Goal: Task Accomplishment & Management: Complete application form

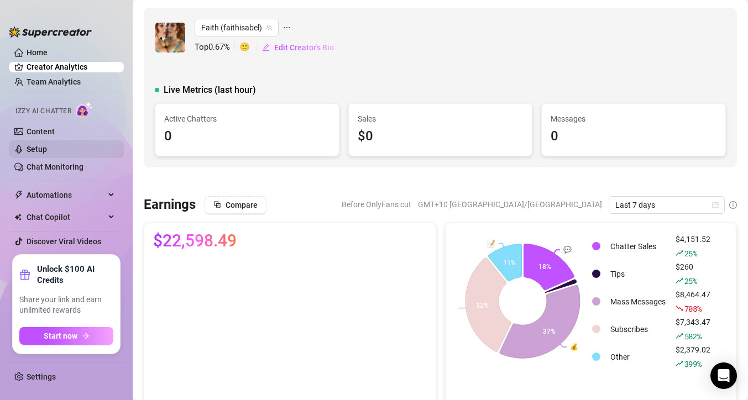
click at [40, 151] on link "Setup" at bounding box center [37, 149] width 20 height 9
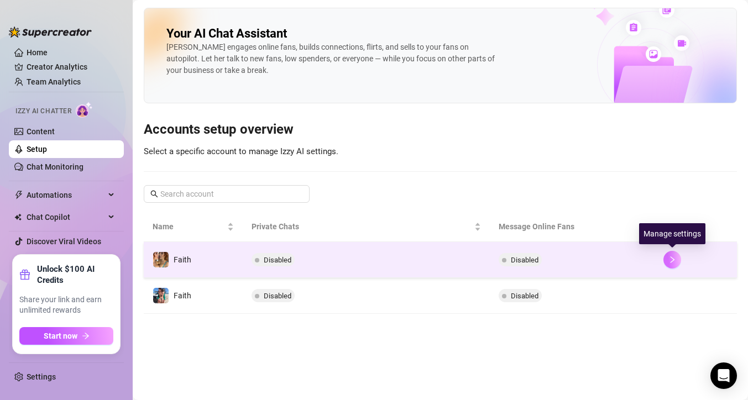
click at [674, 261] on icon "right" at bounding box center [672, 260] width 8 height 8
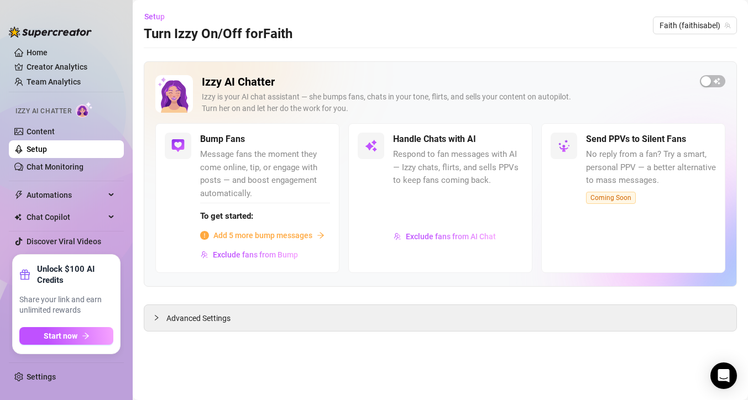
click at [312, 237] on div "Add 5 more bump messages" at bounding box center [265, 235] width 130 height 12
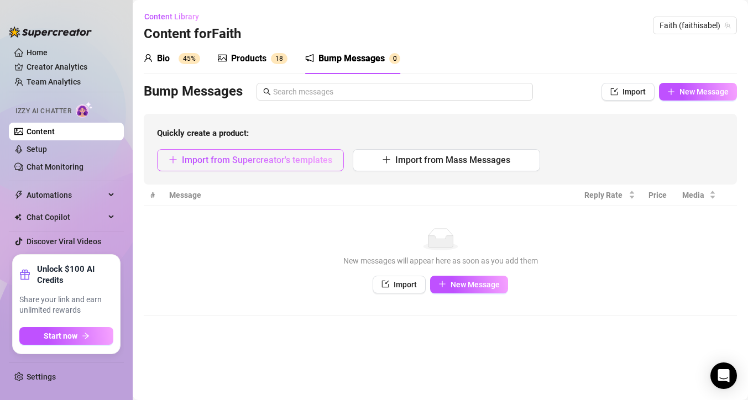
click at [265, 162] on span "Import from Supercreator's templates" at bounding box center [257, 160] width 150 height 11
type textarea "Type your message here..."
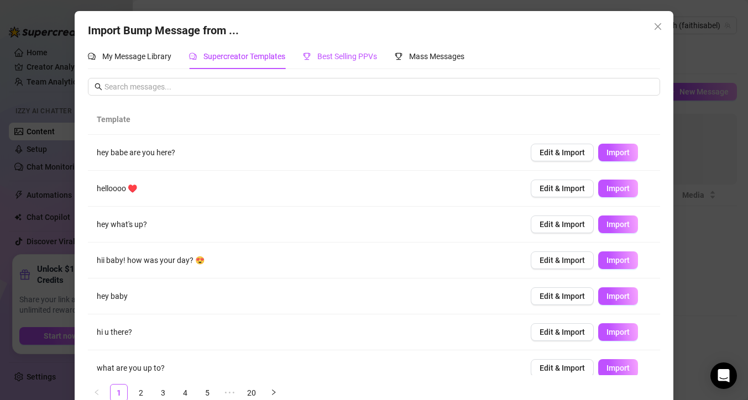
click at [328, 58] on span "Best Selling PPVs" at bounding box center [347, 56] width 60 height 9
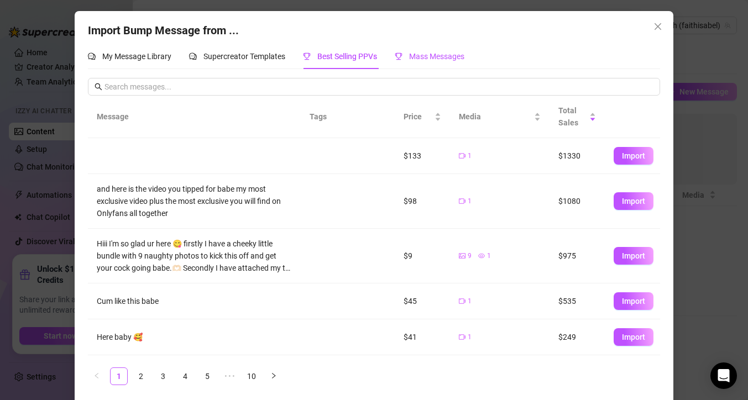
click at [457, 56] on span "Mass Messages" at bounding box center [436, 56] width 55 height 9
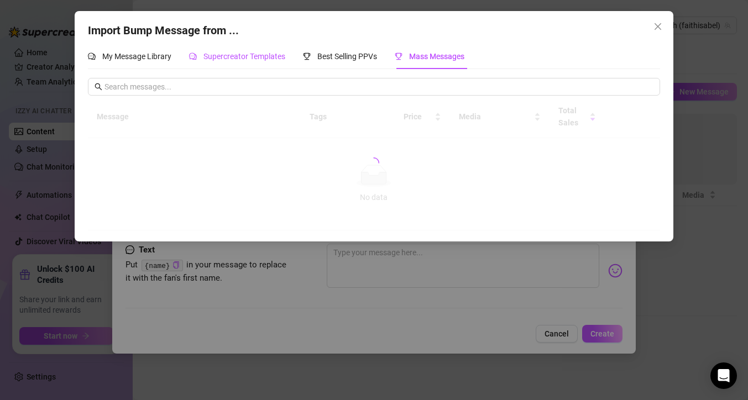
click at [254, 54] on span "Supercreator Templates" at bounding box center [244, 56] width 82 height 9
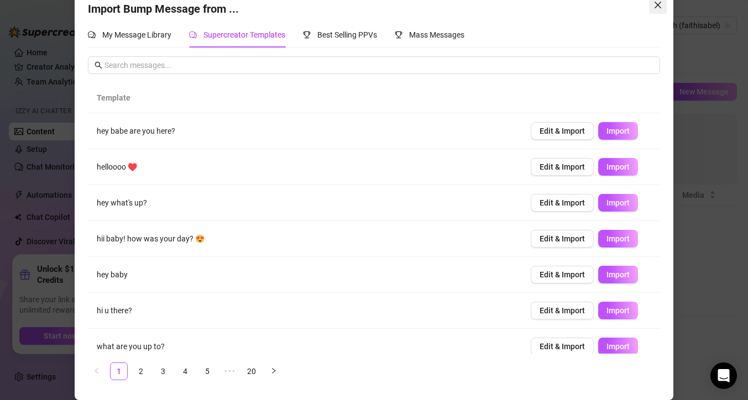
click at [656, 7] on icon "close" at bounding box center [657, 5] width 7 height 7
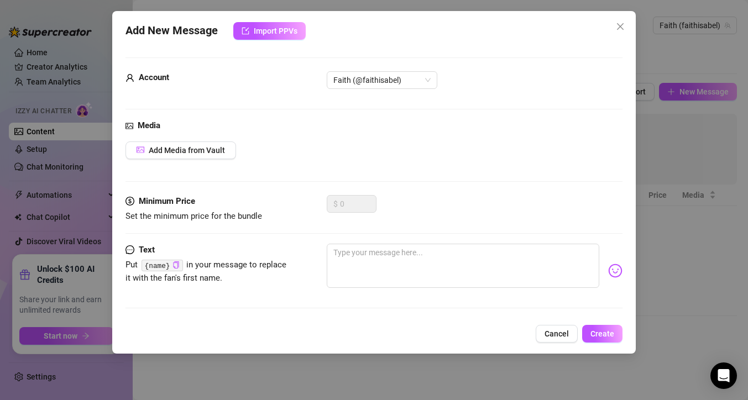
scroll to position [11, 0]
click at [622, 19] on button "Close" at bounding box center [620, 27] width 18 height 18
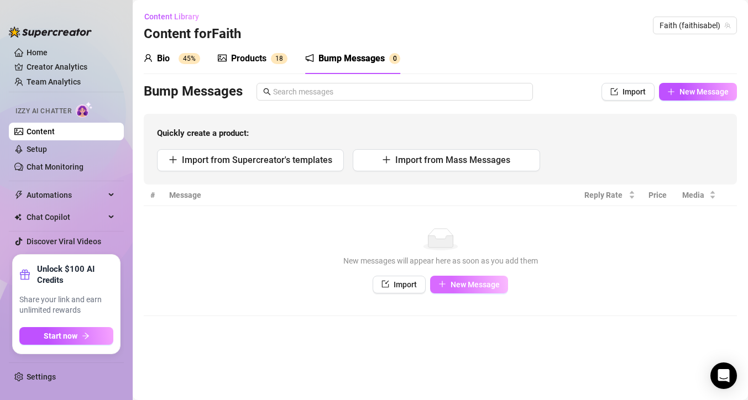
click at [451, 280] on span "New Message" at bounding box center [474, 284] width 49 height 9
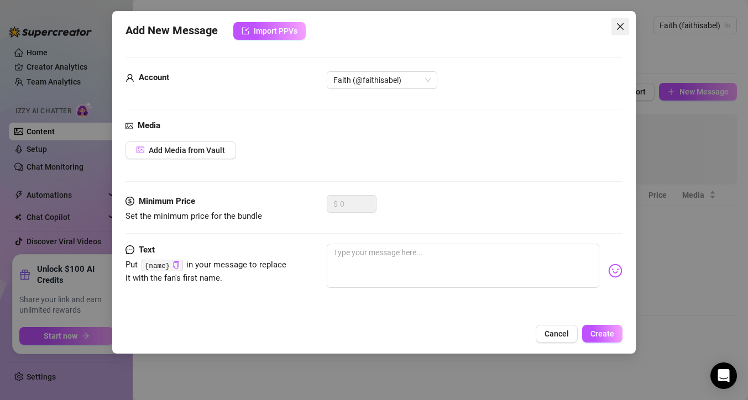
click at [624, 23] on icon "close" at bounding box center [620, 26] width 9 height 9
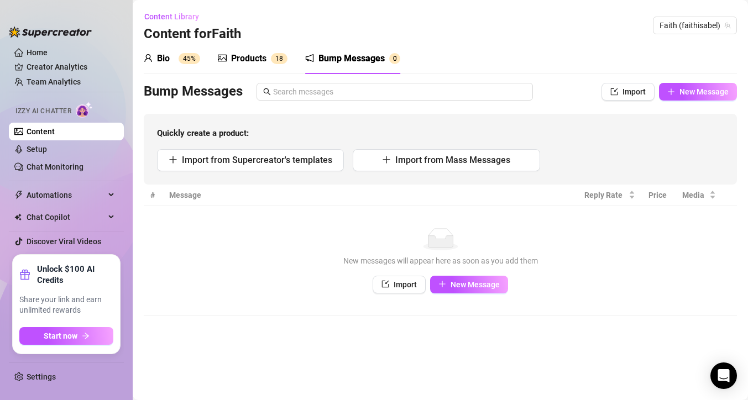
click at [171, 61] on div "Bio 45%" at bounding box center [172, 58] width 56 height 13
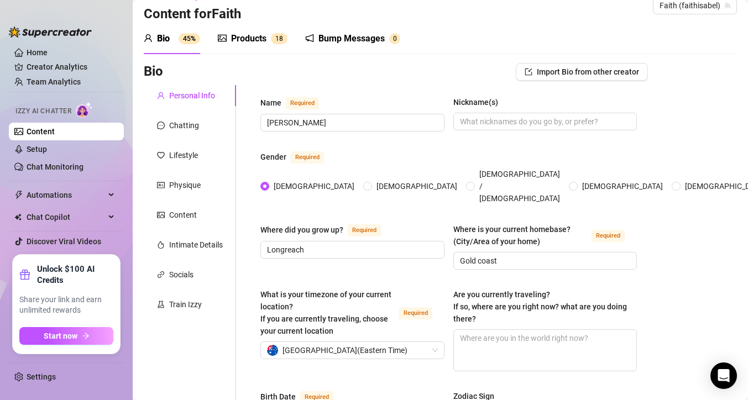
scroll to position [32, 0]
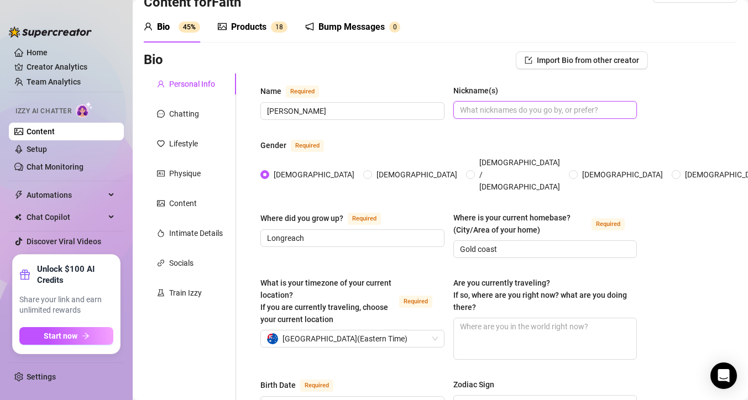
click at [487, 111] on input "Nickname(s)" at bounding box center [544, 110] width 169 height 12
type input "f"
type input "Faithy"
click at [501, 148] on div "Gender Required" at bounding box center [448, 148] width 376 height 18
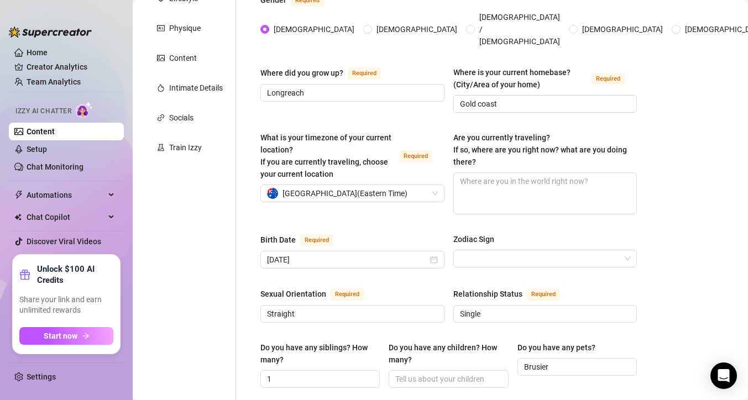
scroll to position [185, 0]
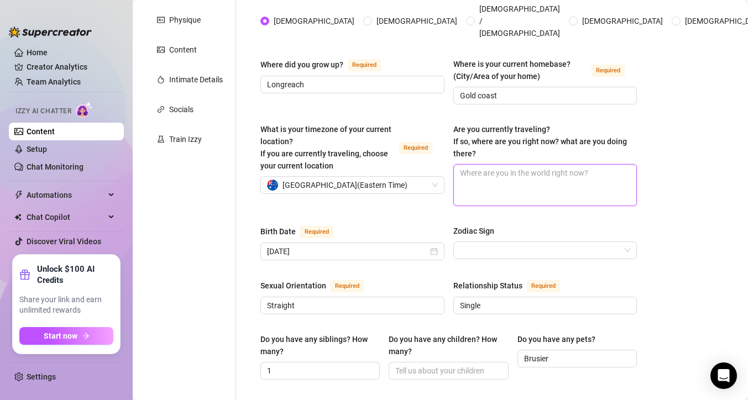
click at [507, 165] on textarea "Are you currently traveling? If so, where are you right now? what are you doing…" at bounding box center [545, 185] width 183 height 41
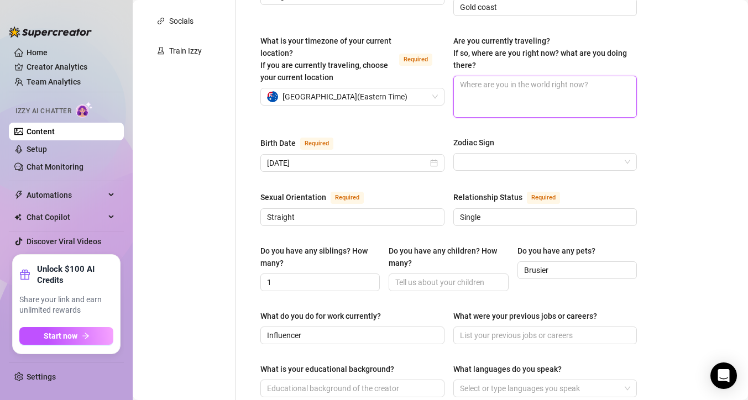
scroll to position [323, 0]
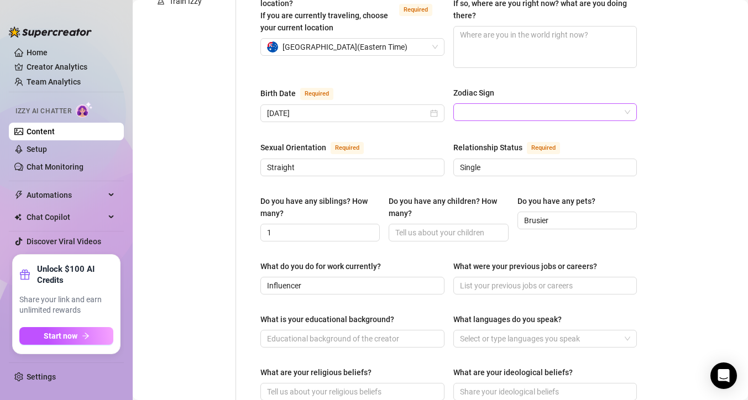
click at [490, 104] on input "Zodiac Sign" at bounding box center [540, 112] width 161 height 17
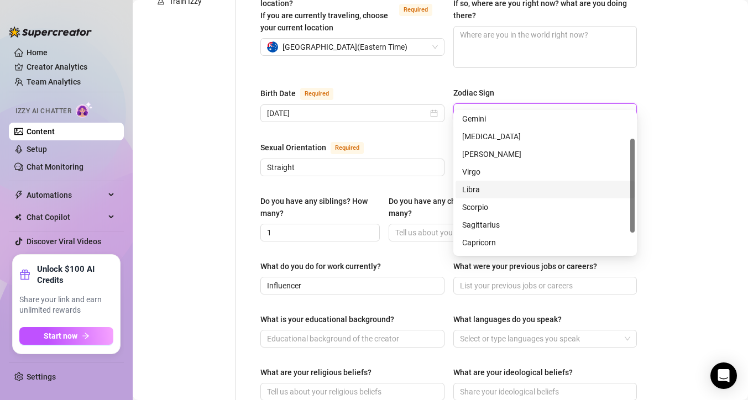
scroll to position [39, 0]
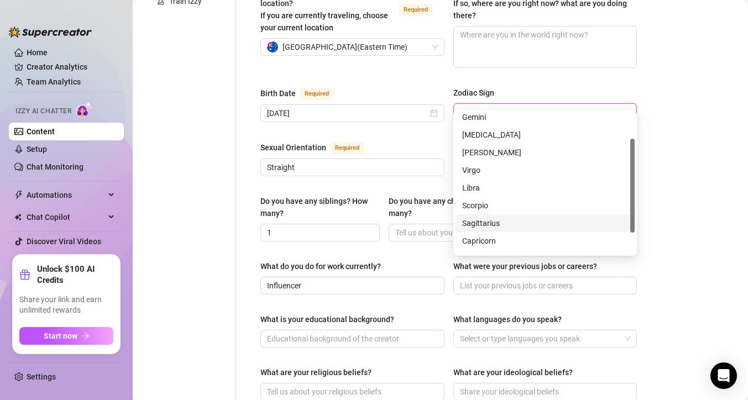
click at [482, 227] on div "Sagittarius" at bounding box center [545, 223] width 166 height 12
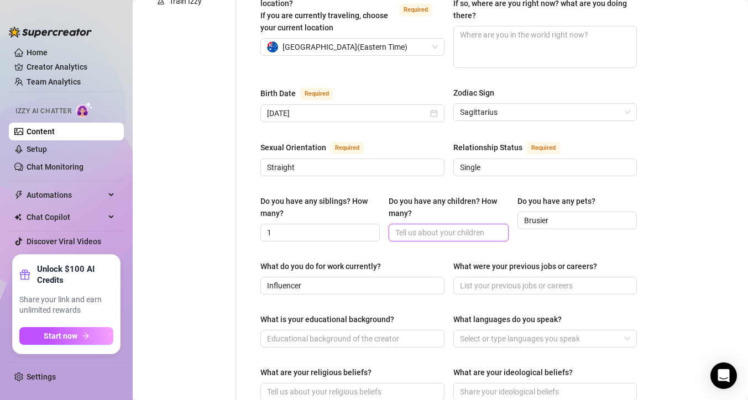
click at [411, 227] on input "Do you have any children? How many?" at bounding box center [447, 233] width 104 height 12
type input ")"
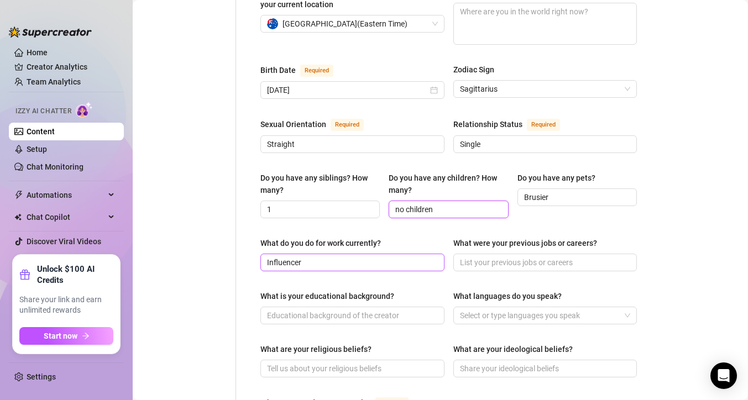
scroll to position [352, 0]
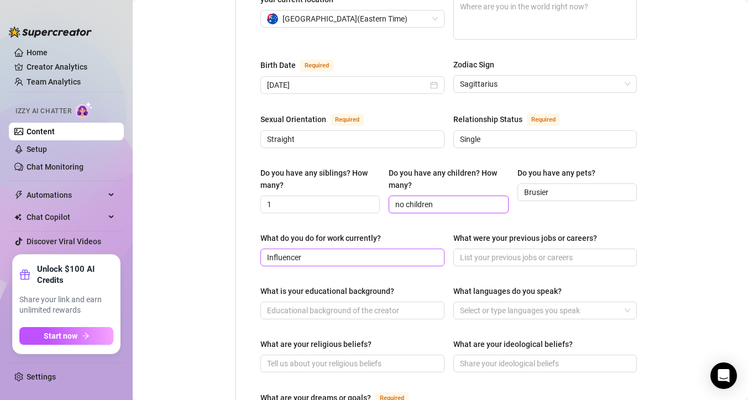
type input "no children"
click at [324, 251] on input "Influencer" at bounding box center [351, 257] width 169 height 12
type input "I"
type input "D"
type input "operate heavy machinery (Dozer, moxy ,scraper)"
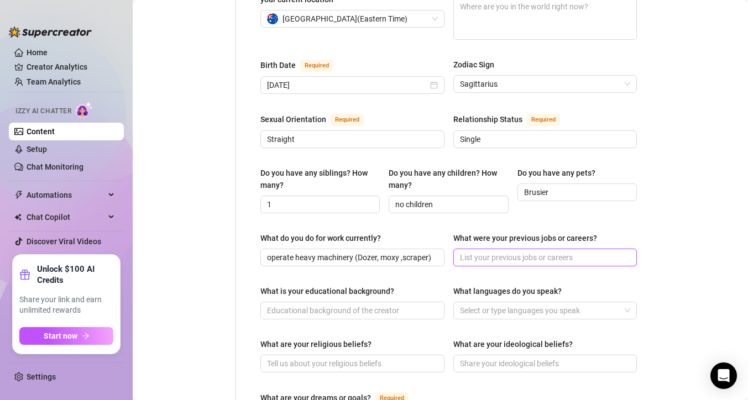
click at [486, 251] on input "What were your previous jobs or careers?" at bounding box center [544, 257] width 169 height 12
type input "Service person, machine operator, stripper , assistant nurse, station hand ,Tra…"
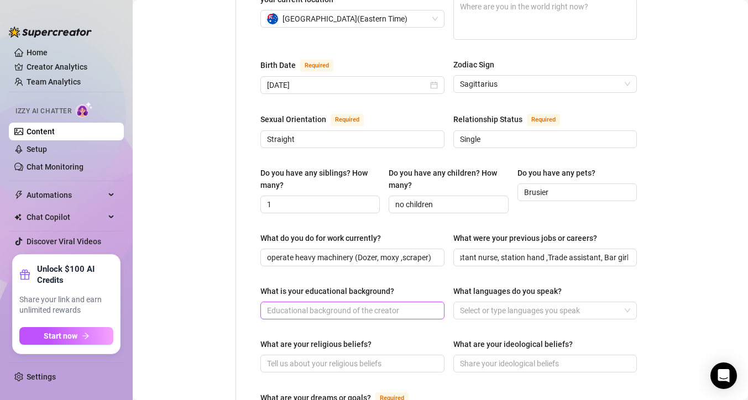
click at [327, 305] on input "What is your educational background?" at bounding box center [351, 311] width 169 height 12
click at [479, 303] on div at bounding box center [539, 310] width 168 height 15
type input "I completed year 12 and studied nursing at university"
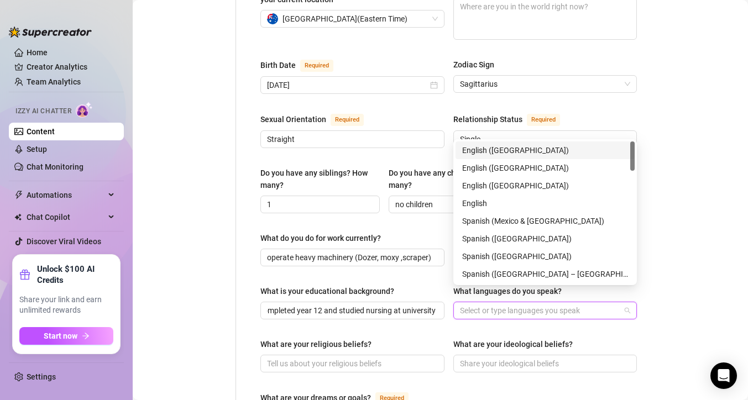
scroll to position [0, 0]
click at [490, 204] on div "English" at bounding box center [545, 203] width 166 height 12
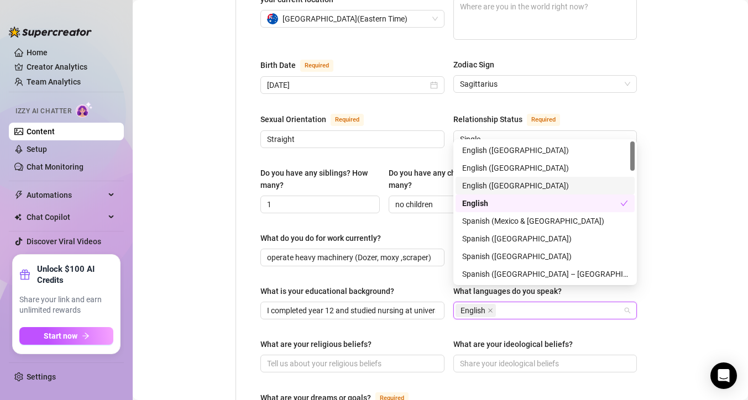
click at [490, 187] on div "English ([GEOGRAPHIC_DATA])" at bounding box center [545, 186] width 166 height 12
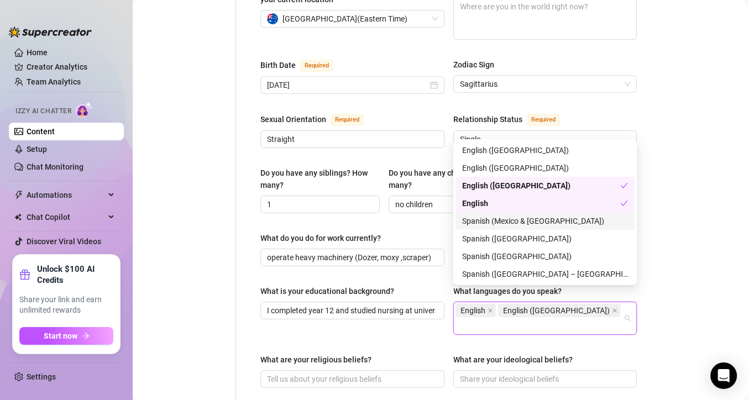
click at [388, 354] on div "What are your religious beliefs?" at bounding box center [352, 362] width 184 height 17
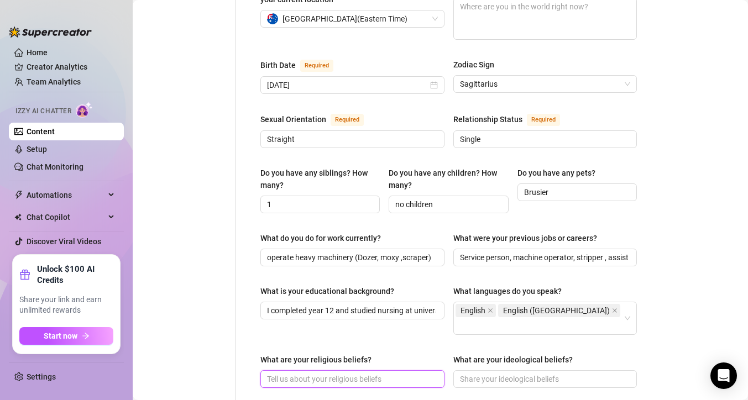
click at [341, 373] on input "What are your religious beliefs?" at bounding box center [351, 379] width 169 height 12
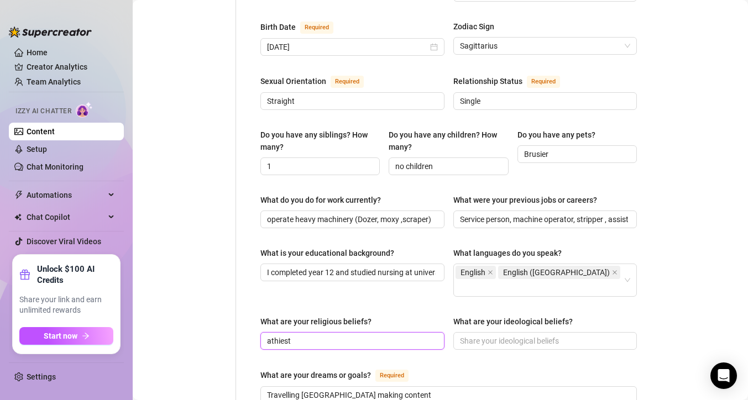
scroll to position [391, 0]
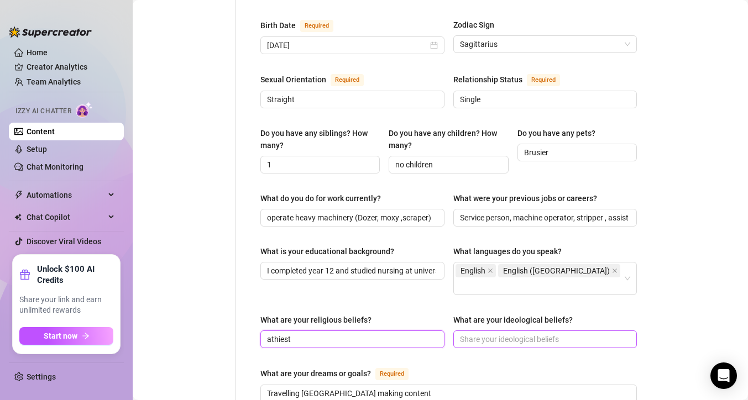
type input "athiest"
click at [465, 333] on input "What are your ideological beliefs?" at bounding box center [544, 339] width 169 height 12
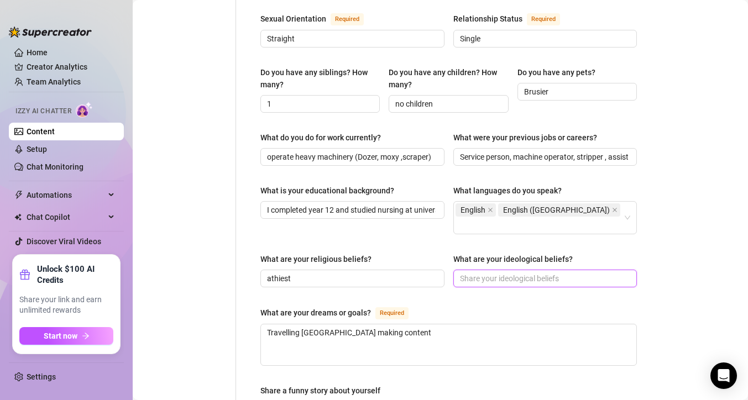
scroll to position [453, 0]
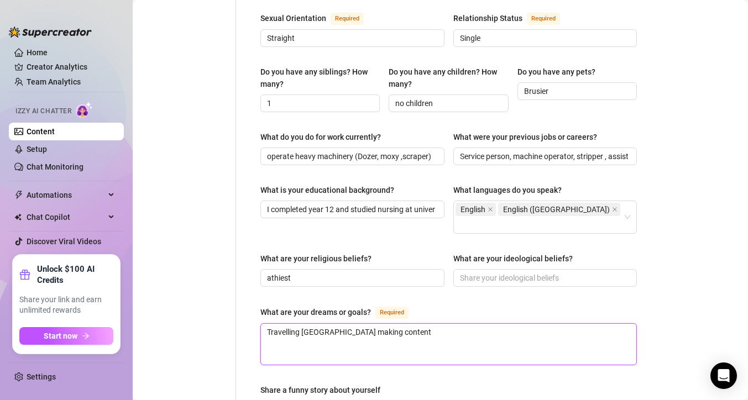
click at [388, 324] on textarea "Travelling [GEOGRAPHIC_DATA] making content" at bounding box center [448, 344] width 375 height 41
type textarea "Travelling Australia making conten"
type textarea "Travelling Australia making [PERSON_NAME]"
type textarea "Travelling Australia making cont"
type textarea "Travelling Australia making con"
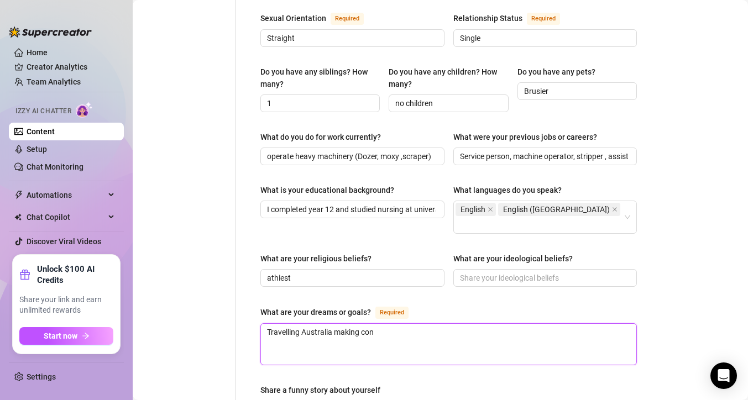
type textarea "Travelling Australia making co"
type textarea "Travelling Australia making c"
type textarea "Travelling Australia making"
type textarea "Travelling [GEOGRAPHIC_DATA] makin"
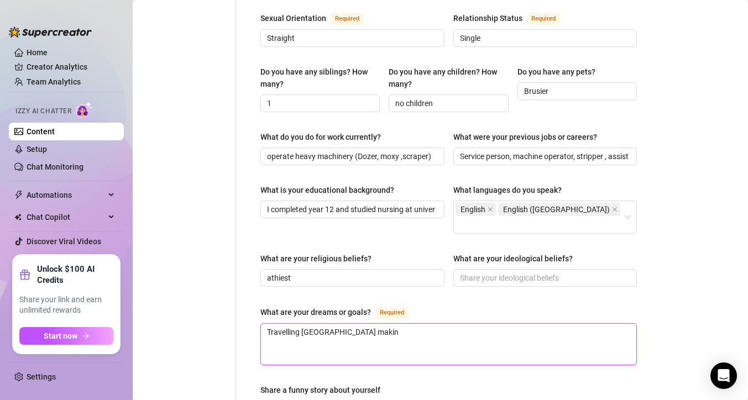
type textarea "Travelling [GEOGRAPHIC_DATA] [PERSON_NAME]"
type textarea "Travelling [GEOGRAPHIC_DATA] mak"
type textarea "Travelling [GEOGRAPHIC_DATA] [GEOGRAPHIC_DATA]"
type textarea "Travelling [GEOGRAPHIC_DATA] m"
type textarea "Travelling [GEOGRAPHIC_DATA]"
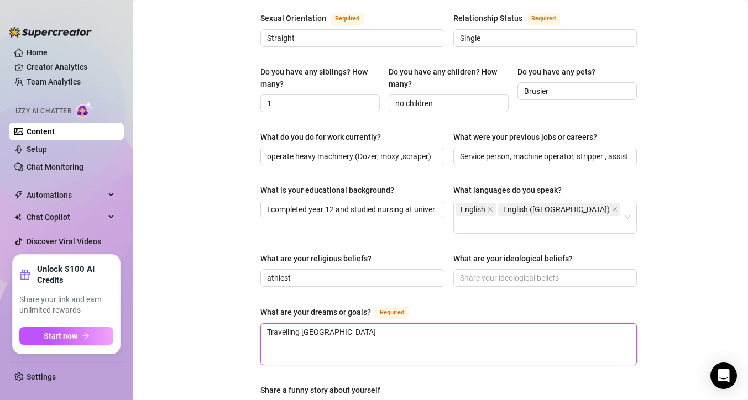
type textarea "Travelling [GEOGRAPHIC_DATA]"
type textarea "Travelling Australi"
type textarea "Travelling Austral"
type textarea "Travelling Austra"
type textarea "Travelling Austr"
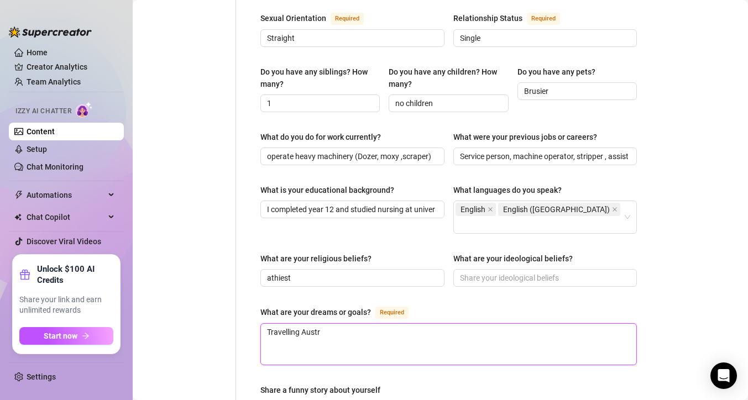
type textarea "Travelling Aust"
type textarea "Travelling Aus"
type textarea "Travelling Au"
type textarea "Travelling A"
type textarea "Travelling"
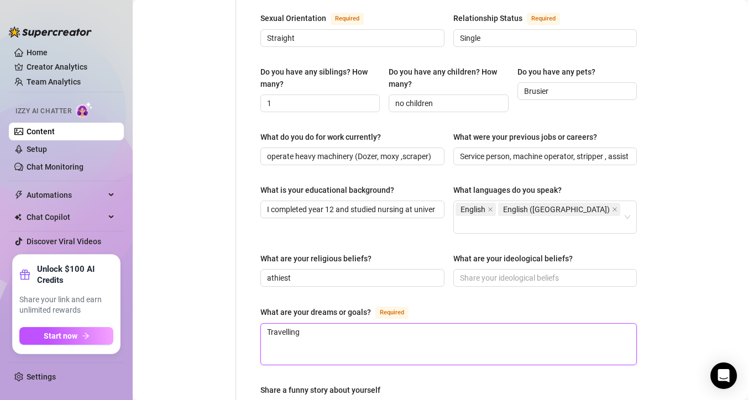
type textarea "Travelling"
type textarea "Travellin"
type textarea "Travelli"
type textarea "Travell"
type textarea "Travel"
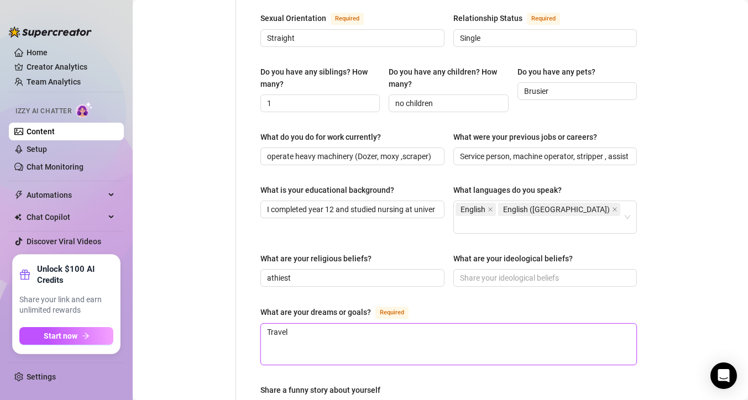
type textarea "Trave"
type textarea "Trav"
type textarea "Tra"
type textarea "Tr"
type textarea "T"
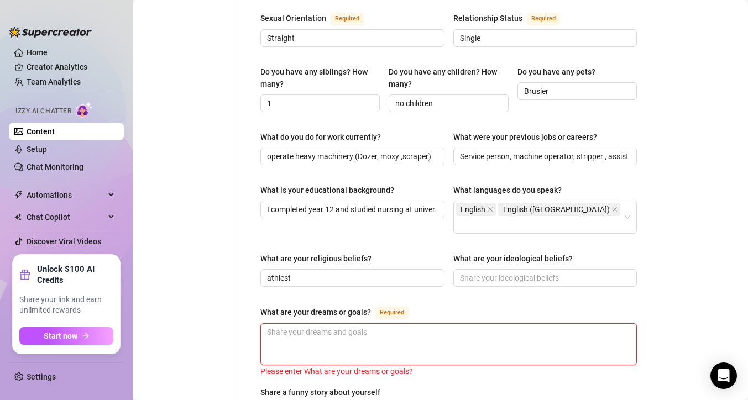
type textarea "m"
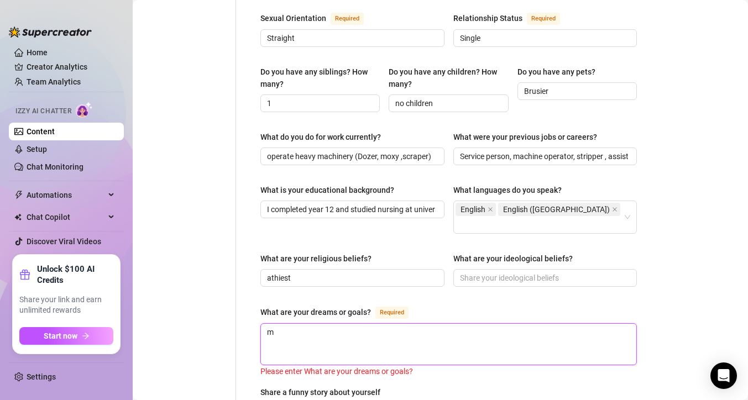
type textarea "my"
type textarea "my d"
type textarea "my dr"
type textarea "my dre"
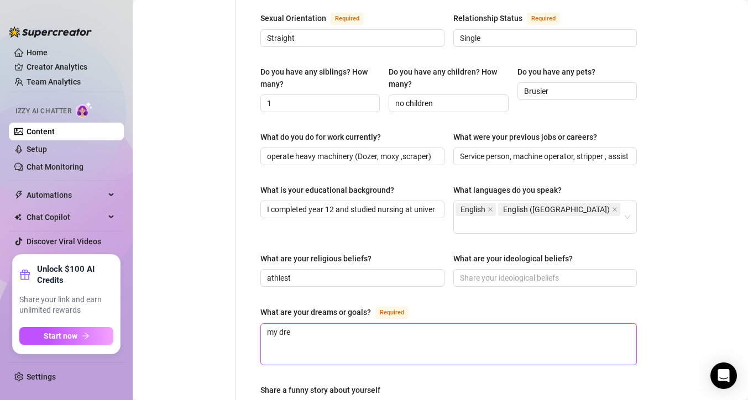
type textarea "my drea"
type textarea "my dream"
type textarea "my dreams"
type textarea "my dreams a"
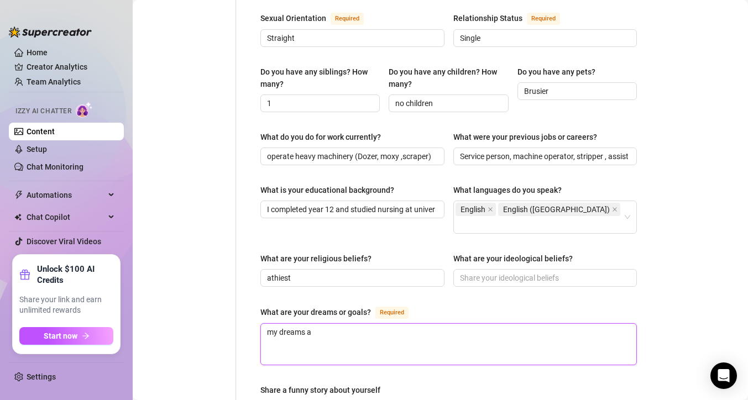
type textarea "my dreams ar"
type textarea "my dreams are"
type textarea "my dreams are t"
type textarea "my dreams are to"
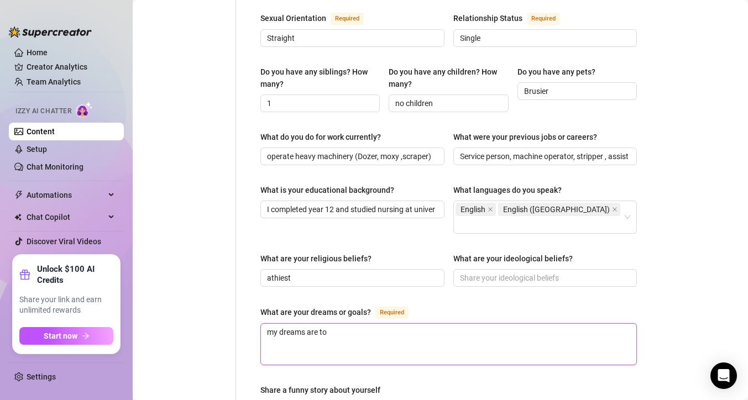
type textarea "my dreams are to"
type textarea "my dreams are to t"
type textarea "my dreams are to tr"
type textarea "my dreams are to tra"
type textarea "my dreams are to trav"
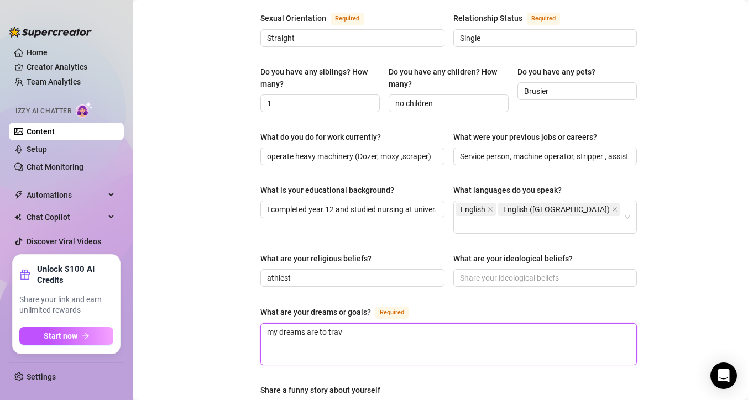
type textarea "my dreams are to trave"
type textarea "my dreams are to travel"
type textarea "my dreams are to travel a"
type textarea "my dreams are to travel ar"
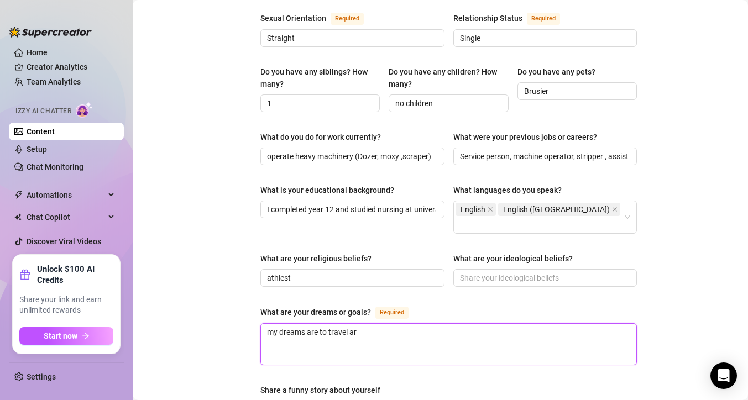
type textarea "my dreams are to travel aro"
type textarea "my dreams are to travel arou"
type textarea "my dreams are to travel aroun"
type textarea "my dreams are to travel around"
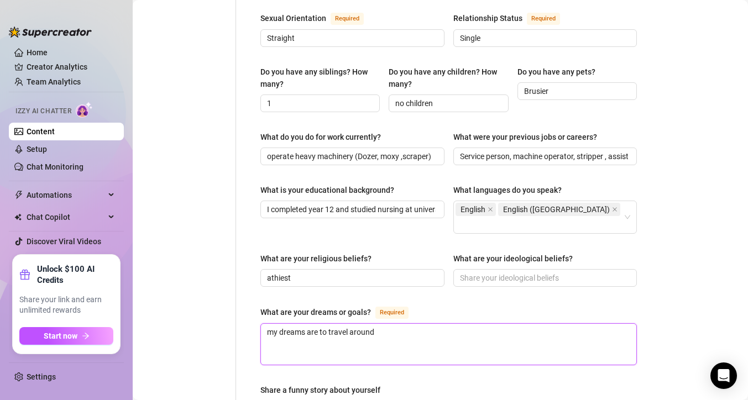
type textarea "my dreams are to travel around a"
type textarea "my dreams are to travel around au"
type textarea "my dreams are to travel around aus"
type textarea "my dreams are to travel around aust"
type textarea "my dreams are to travel around [GEOGRAPHIC_DATA]"
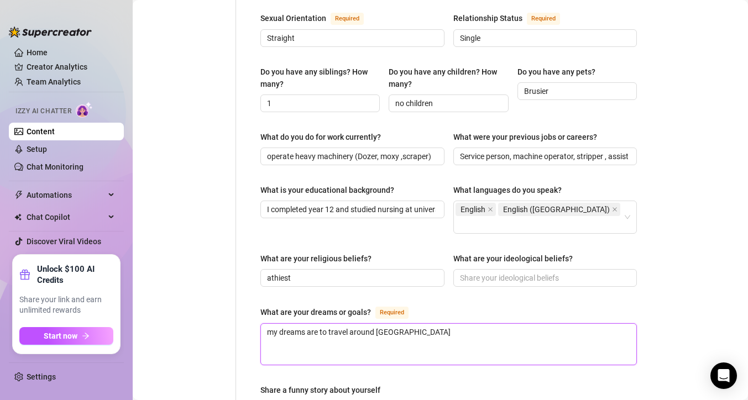
type textarea "my dreams are to travel around [GEOGRAPHIC_DATA]"
type textarea "my dreams are to travel around [GEOGRAPHIC_DATA] i"
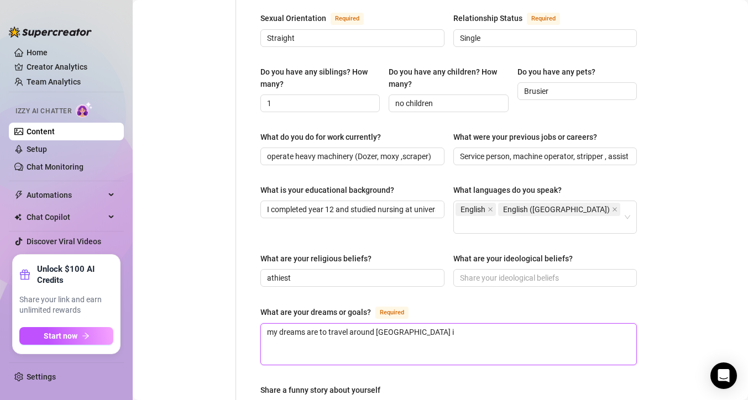
type textarea "my dreams are to travel around [GEOGRAPHIC_DATA] in"
type textarea "my dreams are to travel around [GEOGRAPHIC_DATA] in m"
type textarea "my dreams are to travel around [GEOGRAPHIC_DATA] in my"
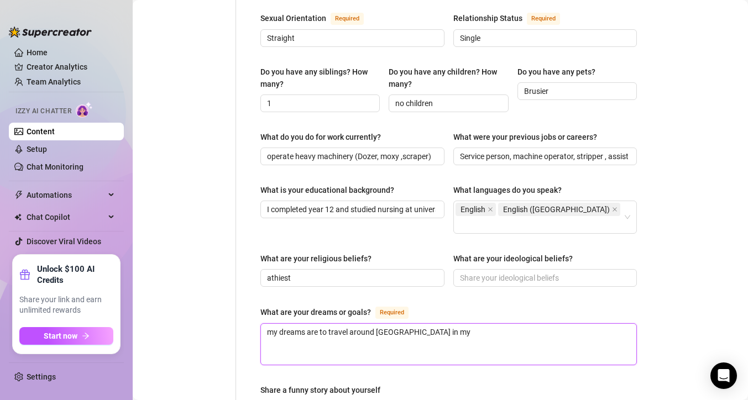
type textarea "my dreams are to travel around [GEOGRAPHIC_DATA] in my ]"
type textarea "my dreams are to travel around [GEOGRAPHIC_DATA] in my"
type textarea "my dreams are to travel around [GEOGRAPHIC_DATA] in my 4"
type textarea "my dreams are to travel around [GEOGRAPHIC_DATA] in my 4W"
type textarea "my dreams are to travel around [GEOGRAPHIC_DATA] in my 4WD"
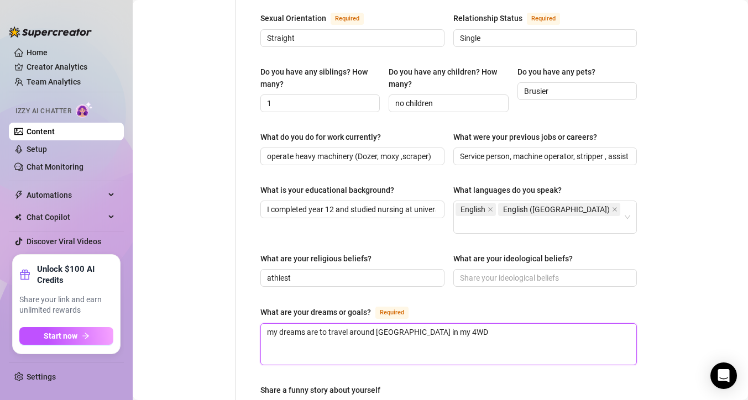
type textarea "my dreams are to travel around [GEOGRAPHIC_DATA] in my 4WD,"
type textarea "my dreams are to travel around [GEOGRAPHIC_DATA] in my 4WD, i"
type textarea "my dreams are to travel around [GEOGRAPHIC_DATA] in my 4WD, i w"
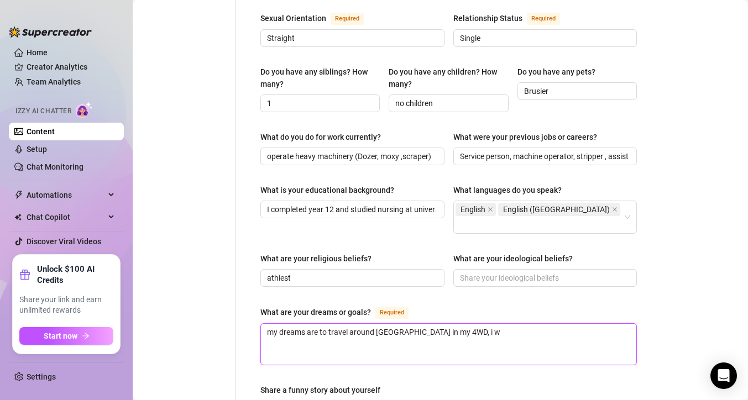
type textarea "my dreams are to travel around [GEOGRAPHIC_DATA] in my 4WD, i wo"
type textarea "my dreams are to travel around [GEOGRAPHIC_DATA] in my 4WD, i wou"
type textarea "my dreams are to travel around [GEOGRAPHIC_DATA] in my 4WD, i woul"
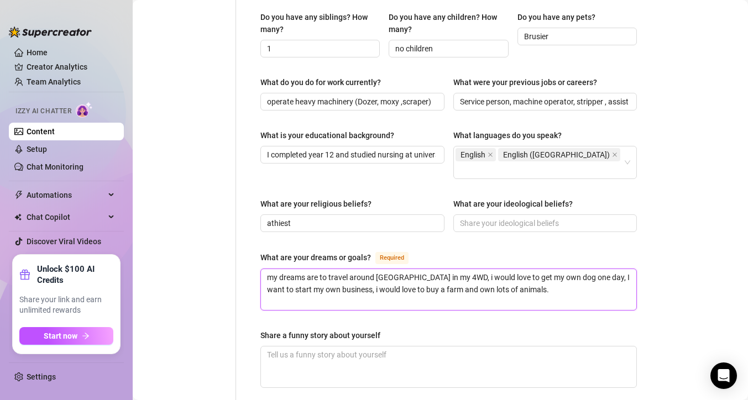
scroll to position [524, 0]
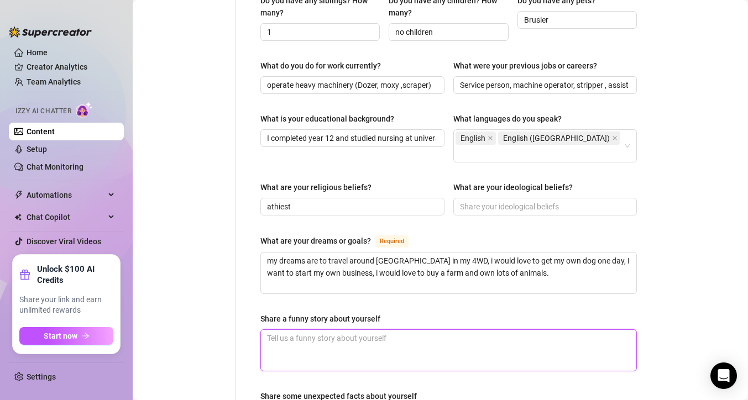
click at [381, 330] on textarea "Share a funny story about yourself" at bounding box center [448, 350] width 375 height 41
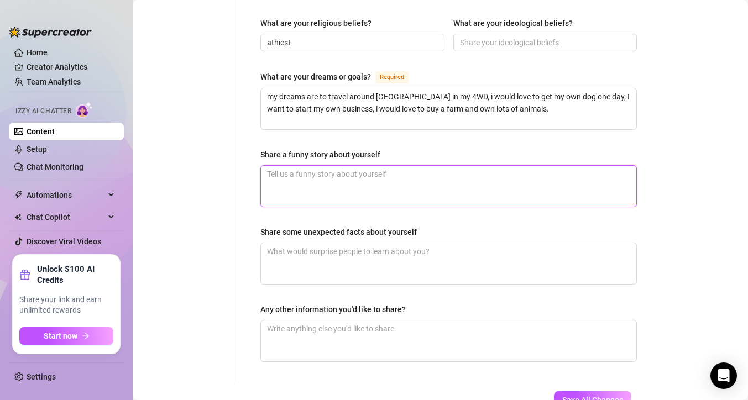
scroll to position [671, 0]
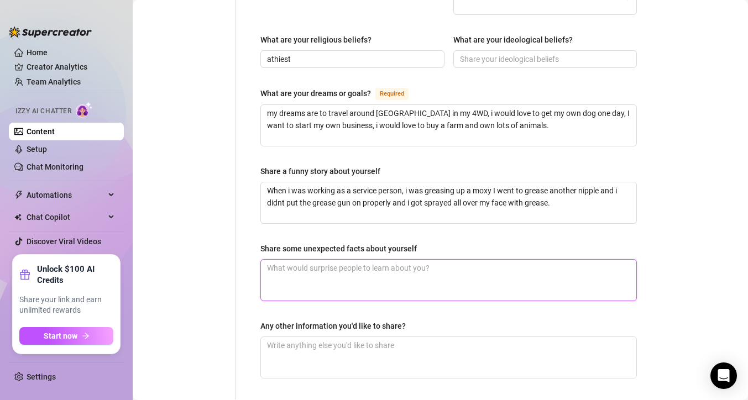
click at [284, 260] on textarea "Share some unexpected facts about yourself" at bounding box center [448, 280] width 375 height 41
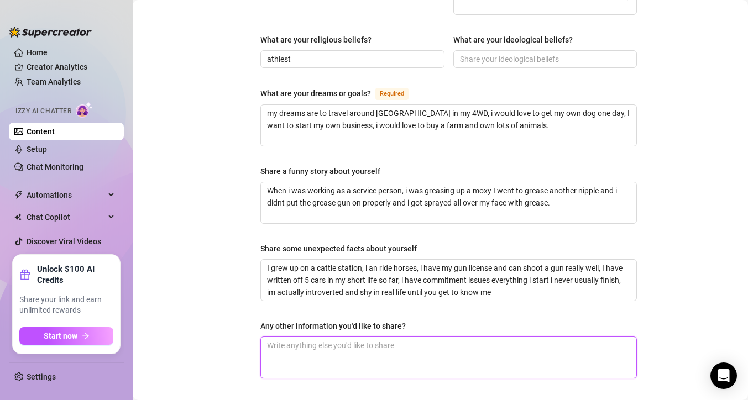
click at [281, 337] on textarea "Any other information you'd like to share?" at bounding box center [448, 357] width 375 height 41
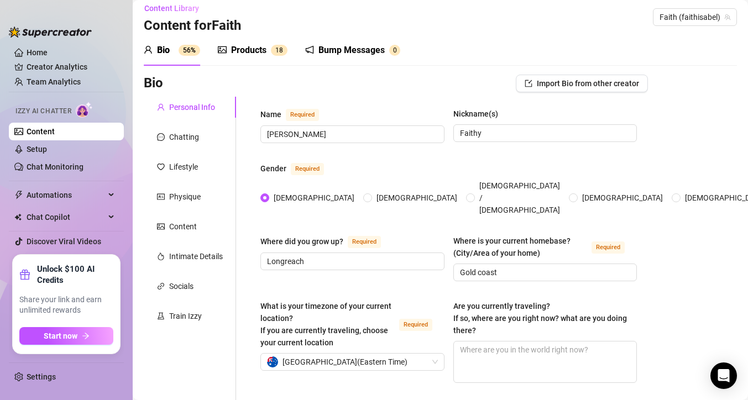
scroll to position [0, 0]
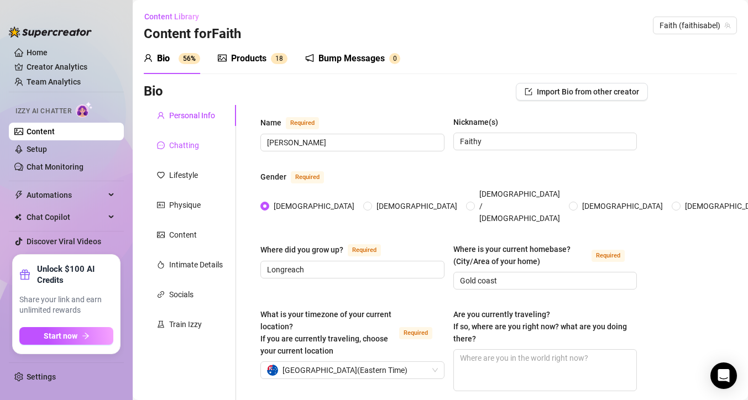
click at [192, 143] on div "Chatting" at bounding box center [184, 145] width 30 height 12
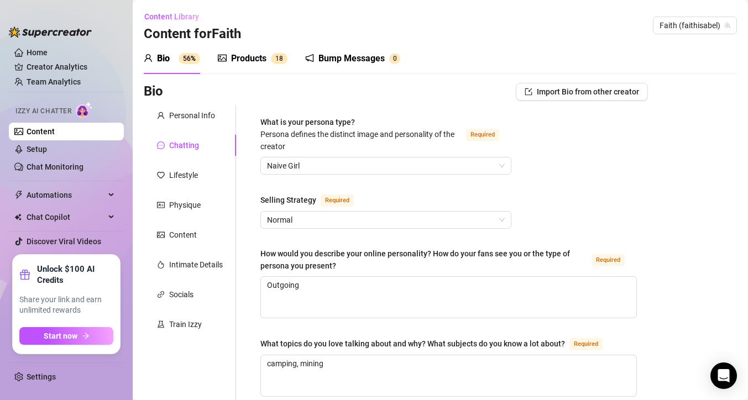
scroll to position [4, 0]
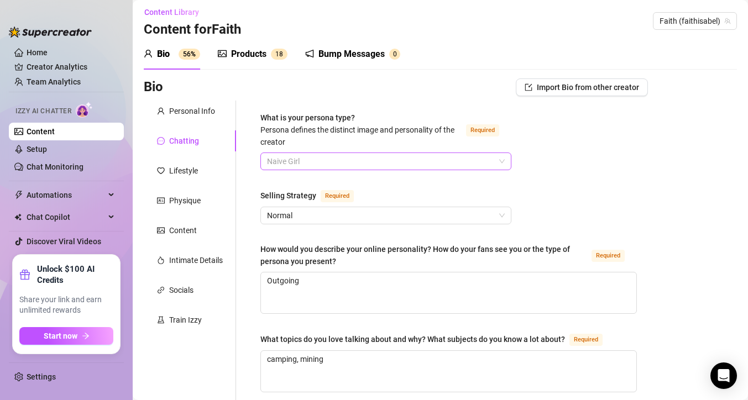
click at [300, 161] on span "Naive Girl" at bounding box center [386, 161] width 238 height 17
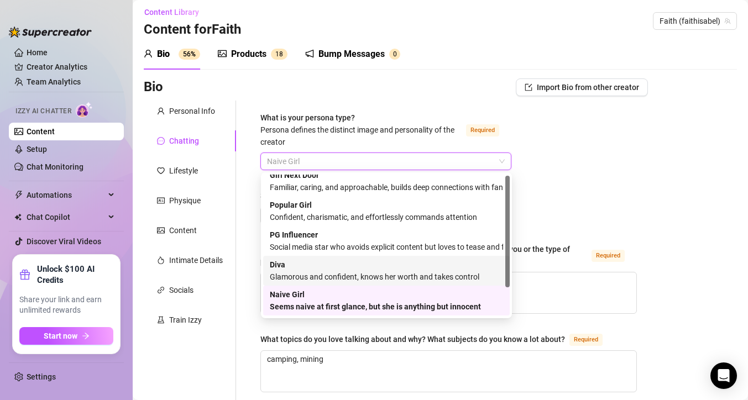
scroll to position [0, 0]
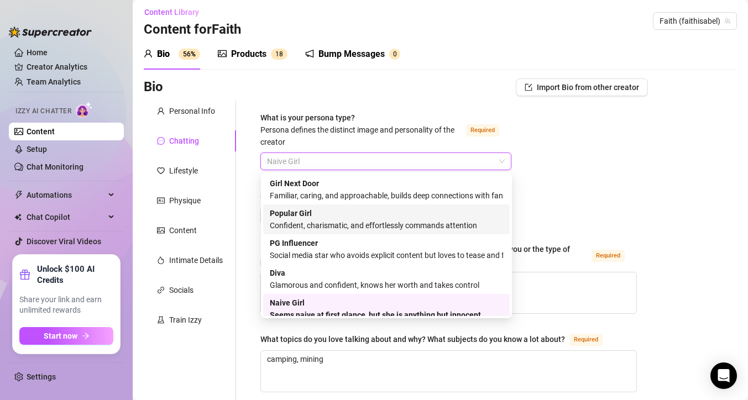
click at [355, 228] on div "Confident, charismatic, and effortlessly commands attention" at bounding box center [386, 225] width 233 height 12
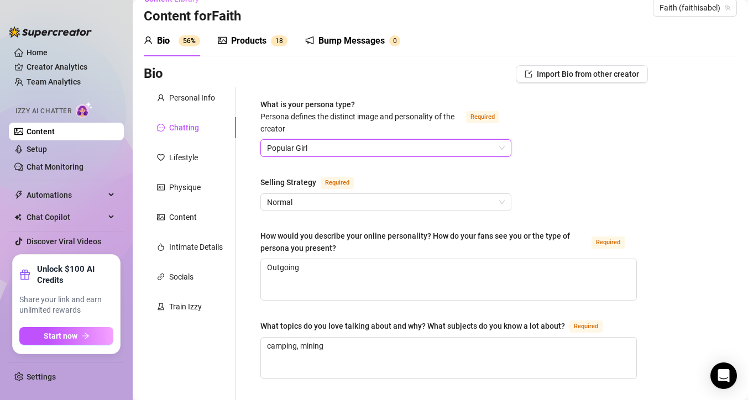
scroll to position [21, 0]
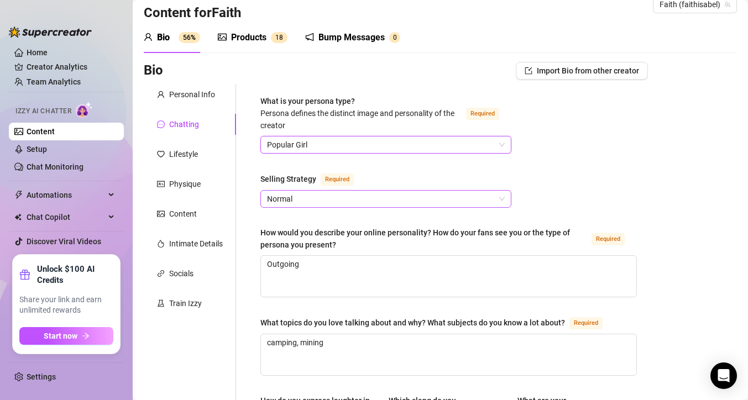
click at [340, 193] on span "Normal" at bounding box center [386, 199] width 238 height 17
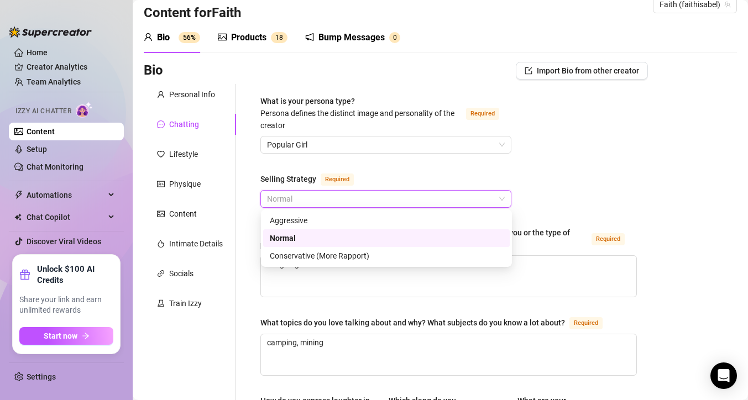
click at [318, 240] on div "Normal" at bounding box center [386, 238] width 233 height 12
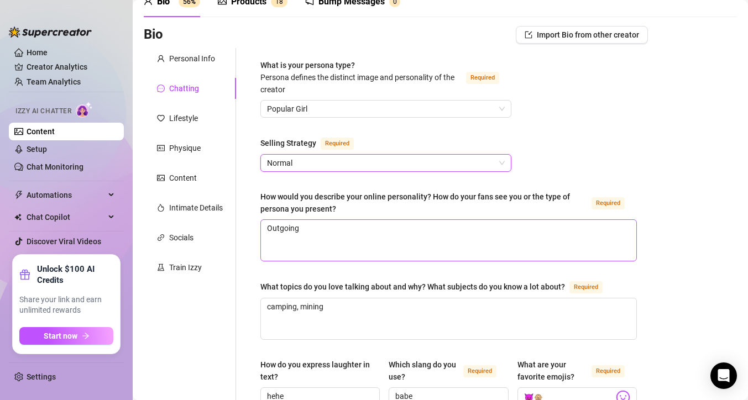
scroll to position [60, 0]
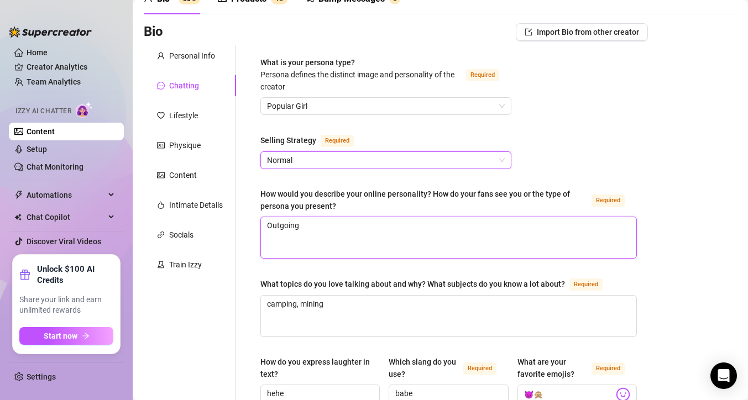
click at [311, 228] on textarea "Outgoing" at bounding box center [448, 237] width 375 height 41
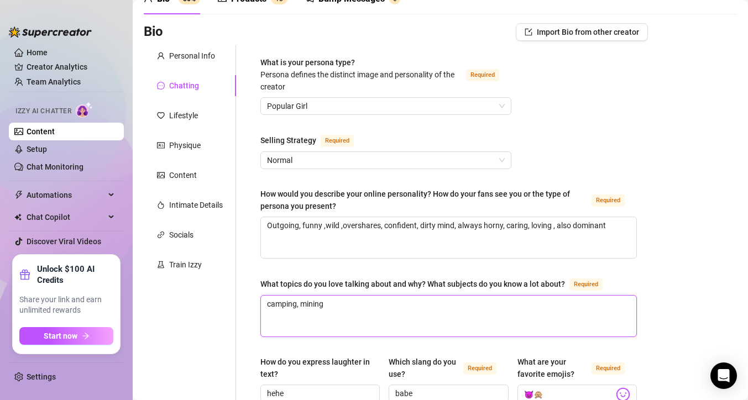
click at [344, 304] on textarea "camping, mining" at bounding box center [448, 316] width 375 height 41
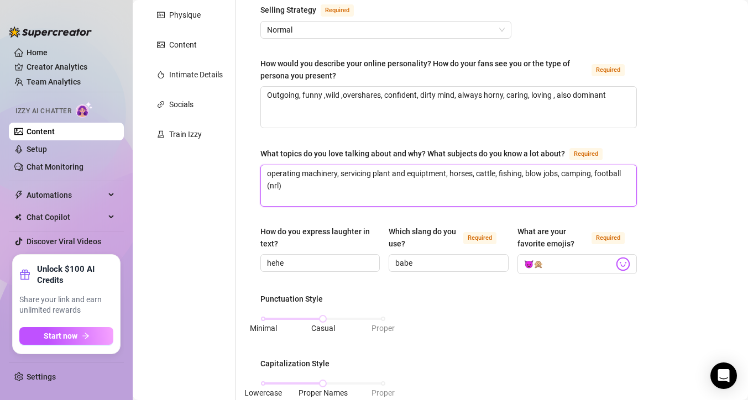
scroll to position [204, 0]
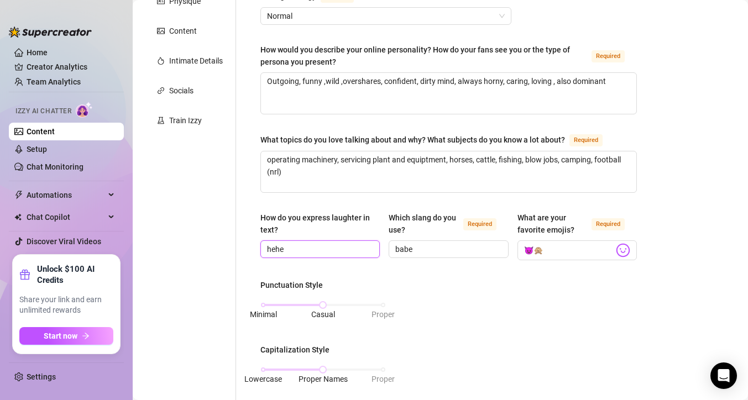
click at [318, 249] on input "hehe" at bounding box center [319, 249] width 104 height 12
click at [423, 246] on input "babe" at bounding box center [447, 249] width 104 height 12
click at [542, 251] on input "😈🙊" at bounding box center [569, 250] width 90 height 14
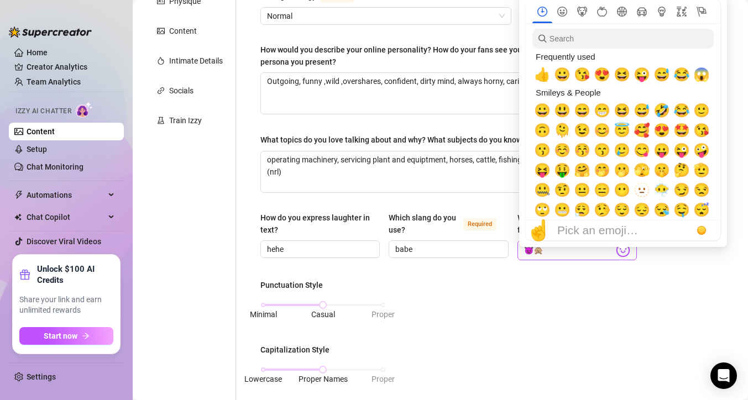
click at [623, 249] on img at bounding box center [623, 250] width 14 height 14
click at [599, 75] on span "😍" at bounding box center [602, 74] width 17 height 15
click at [665, 75] on span "😅" at bounding box center [661, 74] width 17 height 15
click at [660, 110] on span "🤣" at bounding box center [661, 110] width 17 height 15
click at [641, 130] on span "🥰" at bounding box center [641, 130] width 17 height 15
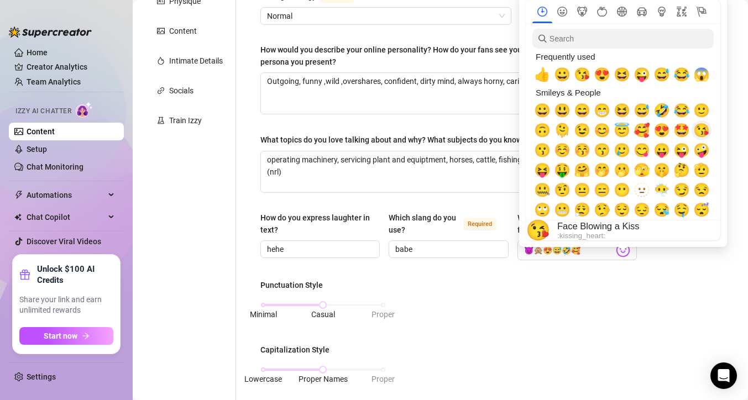
click at [700, 134] on span "😘" at bounding box center [701, 130] width 17 height 15
click at [620, 133] on span "😇" at bounding box center [621, 130] width 17 height 15
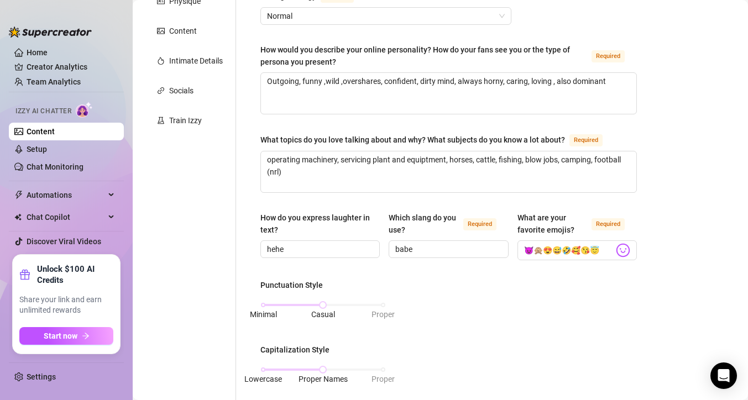
click at [466, 243] on input "babe" at bounding box center [447, 249] width 104 height 12
click at [317, 248] on input "hehe" at bounding box center [319, 249] width 104 height 12
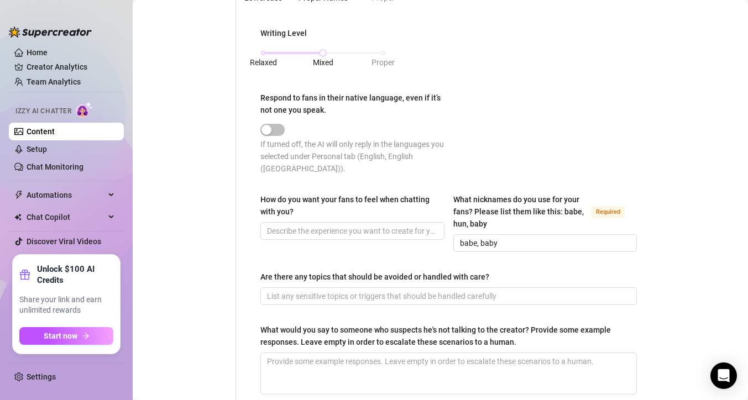
scroll to position [588, 0]
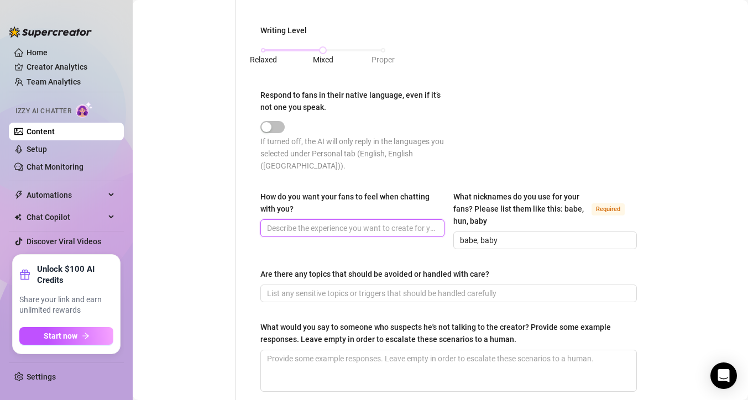
click at [289, 223] on input "How do you want your fans to feel when chatting with you?" at bounding box center [351, 228] width 169 height 12
